Goal: Book appointment/travel/reservation

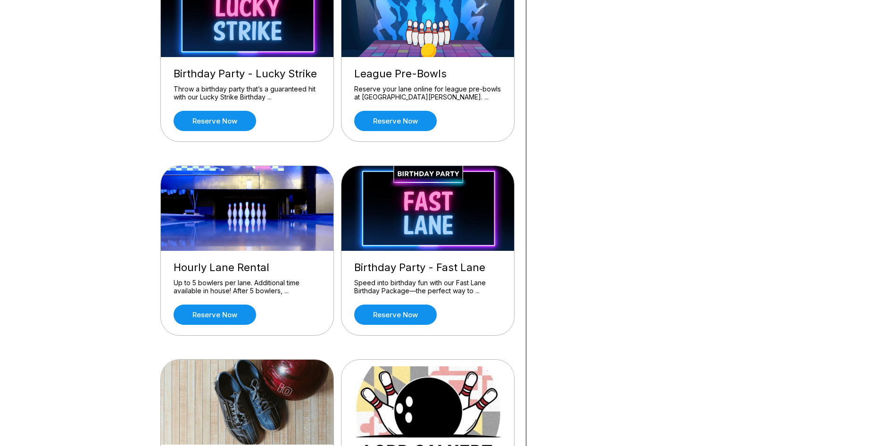
scroll to position [330, 0]
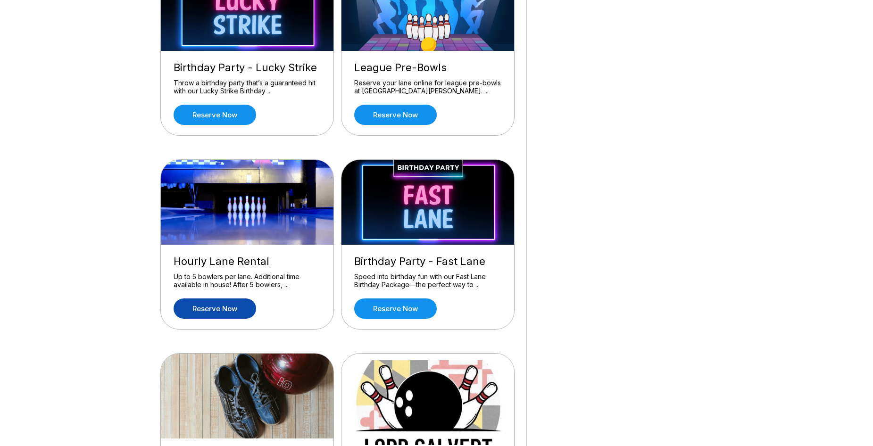
click at [235, 307] on link "Reserve now" at bounding box center [215, 309] width 83 height 20
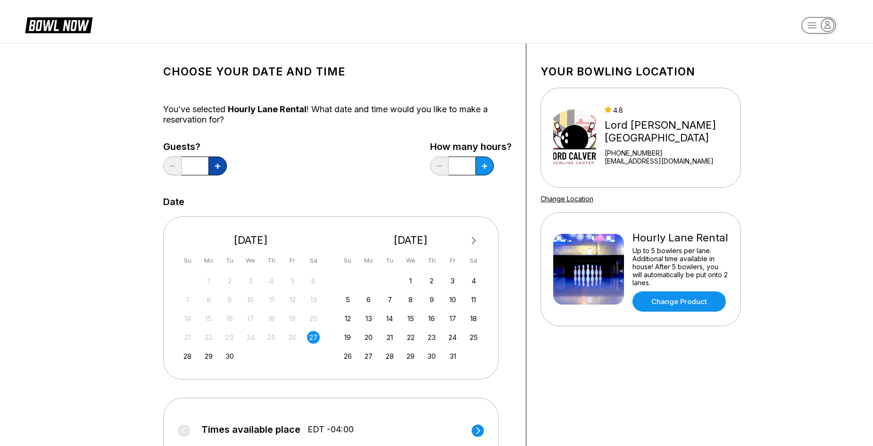
click at [221, 162] on button at bounding box center [217, 166] width 18 height 19
click at [222, 166] on button at bounding box center [217, 166] width 18 height 19
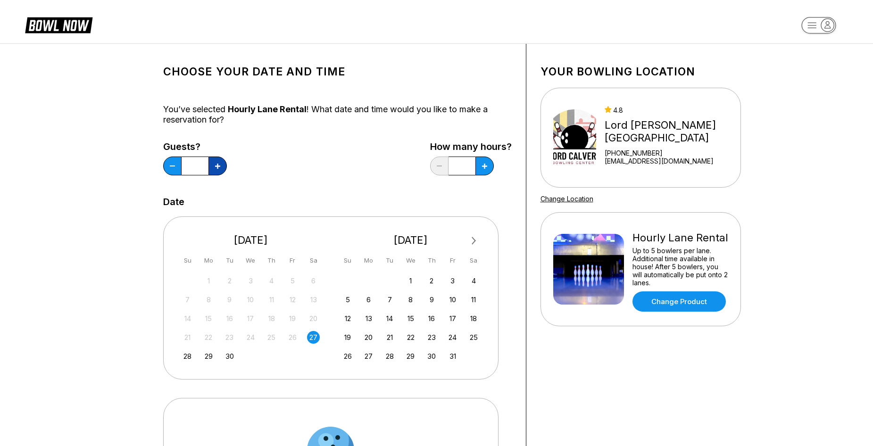
click at [222, 166] on button at bounding box center [217, 166] width 18 height 19
click at [173, 162] on button at bounding box center [172, 166] width 18 height 19
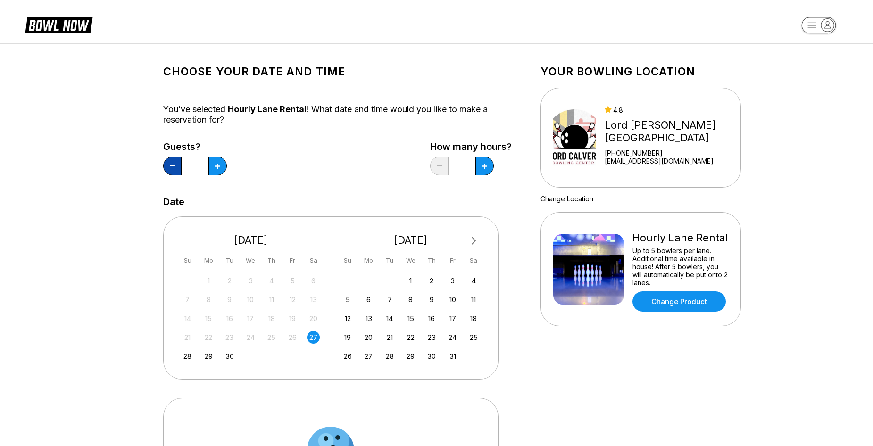
click at [173, 162] on button at bounding box center [172, 166] width 18 height 19
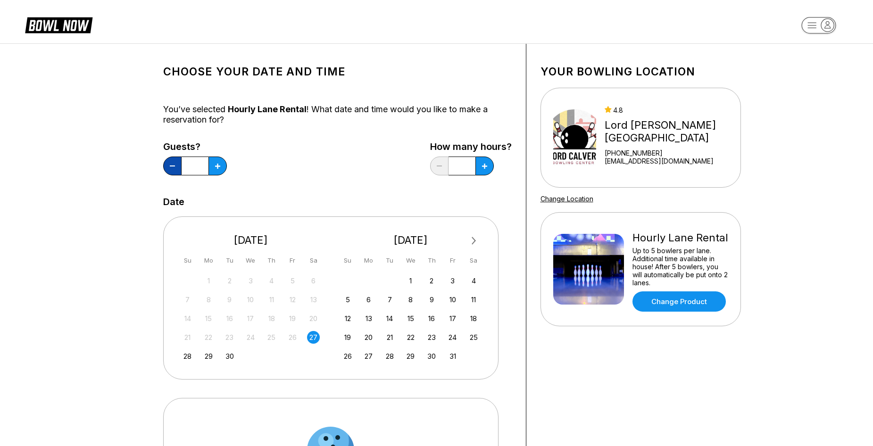
click at [173, 162] on button at bounding box center [172, 166] width 18 height 19
type input "*"
click at [486, 164] on icon at bounding box center [484, 166] width 5 height 5
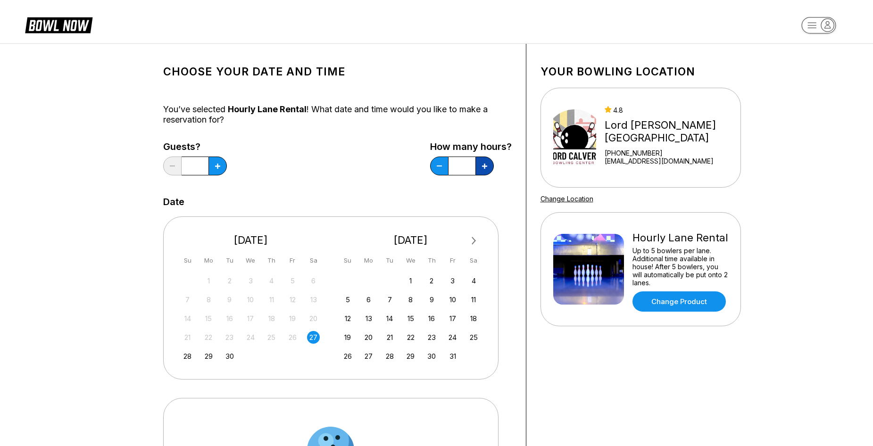
click at [486, 165] on icon at bounding box center [484, 166] width 5 height 5
click at [440, 162] on button at bounding box center [439, 166] width 18 height 19
click at [481, 164] on button at bounding box center [484, 166] width 18 height 19
click at [458, 164] on input "***" at bounding box center [461, 166] width 27 height 19
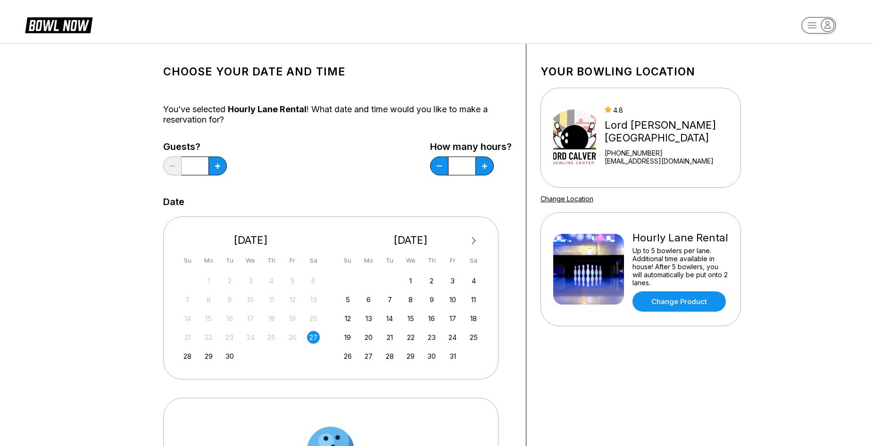
click at [468, 164] on input "***" at bounding box center [461, 166] width 27 height 19
click at [478, 161] on button at bounding box center [484, 166] width 18 height 19
type input "*"
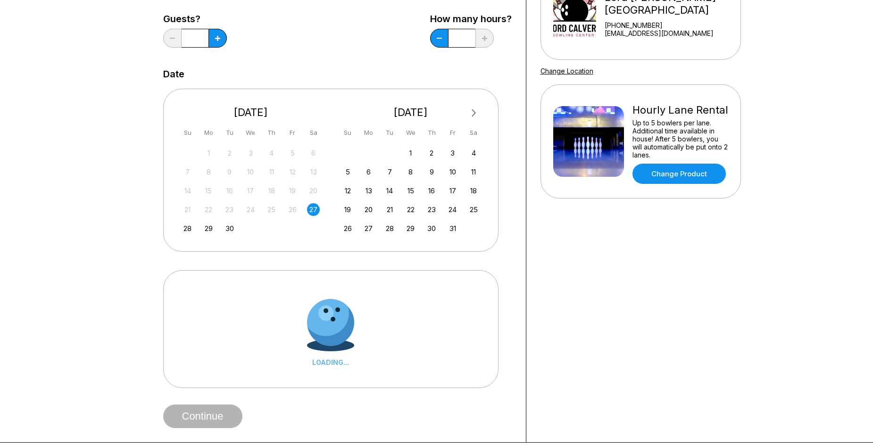
scroll to position [220, 0]
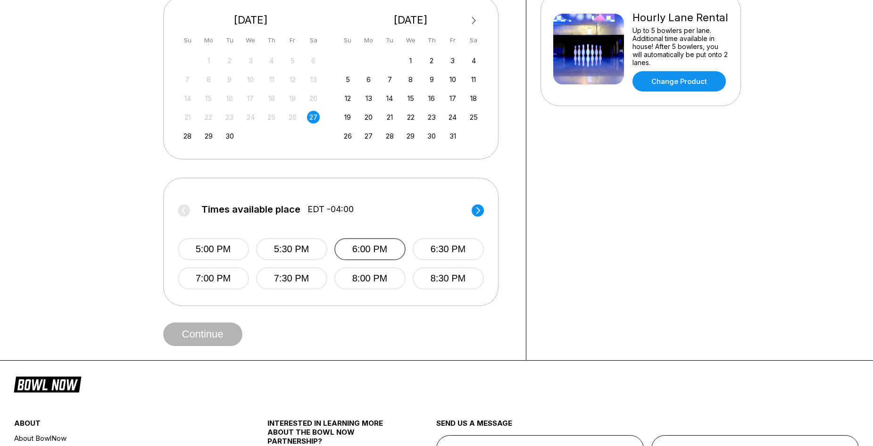
click at [372, 252] on button "6:00 PM" at bounding box center [369, 249] width 71 height 22
click at [228, 332] on button "Continue" at bounding box center [202, 335] width 79 height 24
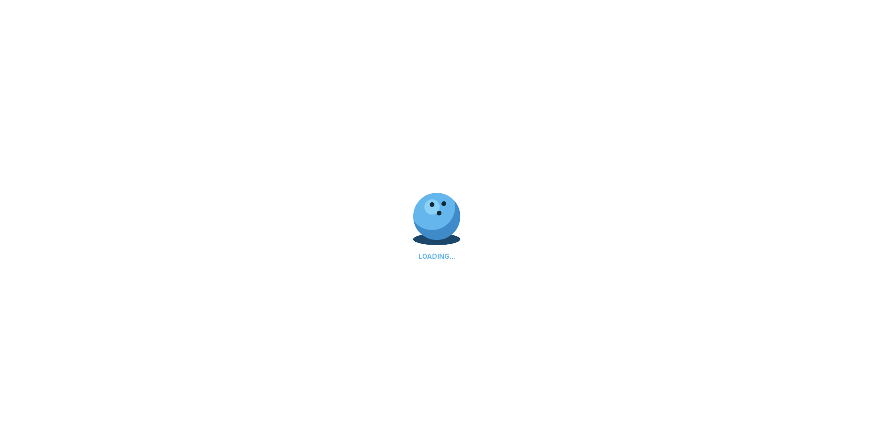
select select "**"
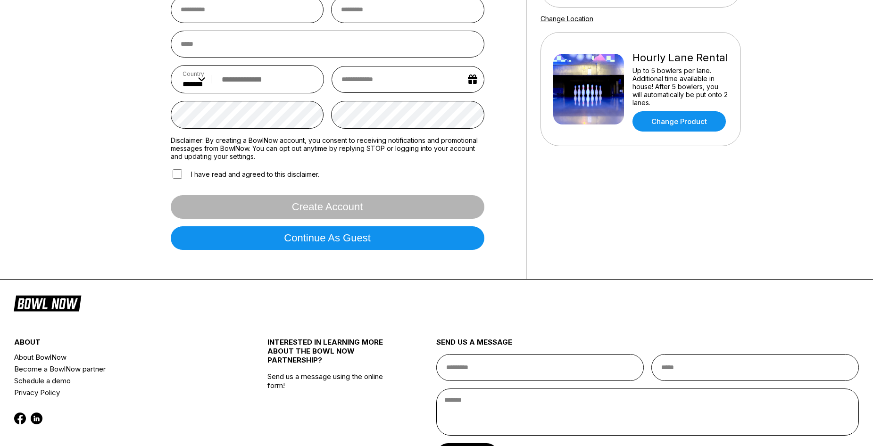
scroll to position [35, 0]
